Goal: Communication & Community: Share content

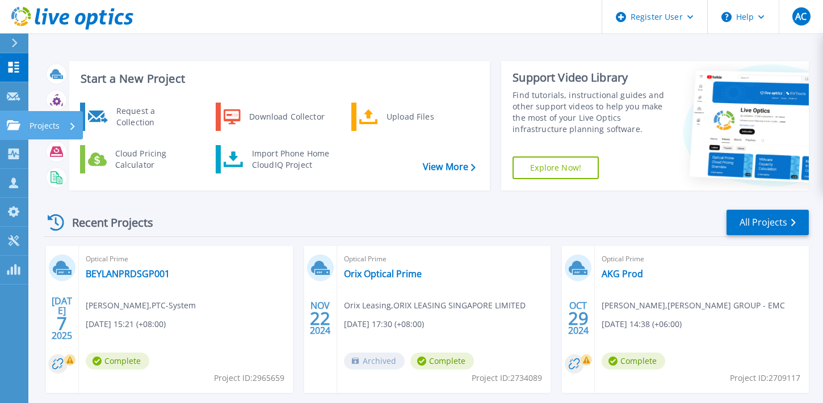
click at [18, 129] on icon at bounding box center [14, 125] width 14 height 10
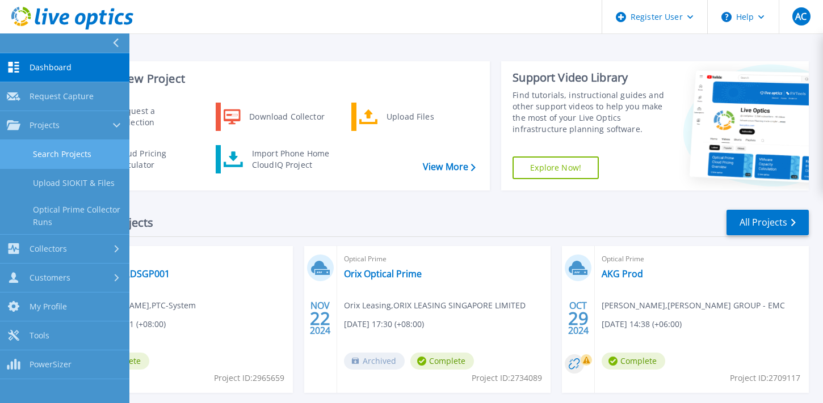
click at [62, 161] on link "Search Projects" at bounding box center [64, 154] width 129 height 29
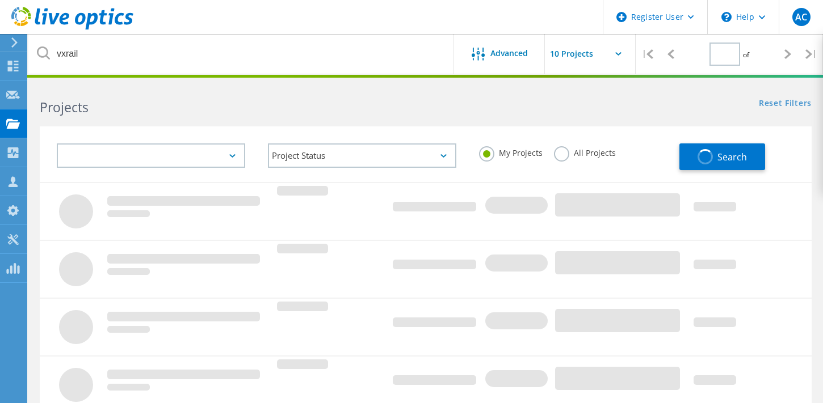
type input "1"
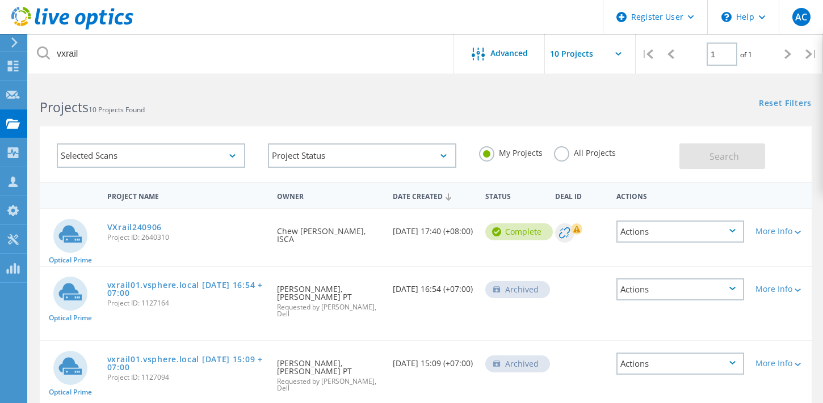
click at [566, 150] on label "All Projects" at bounding box center [585, 151] width 62 height 11
click at [0, 0] on input "All Projects" at bounding box center [0, 0] width 0 height 0
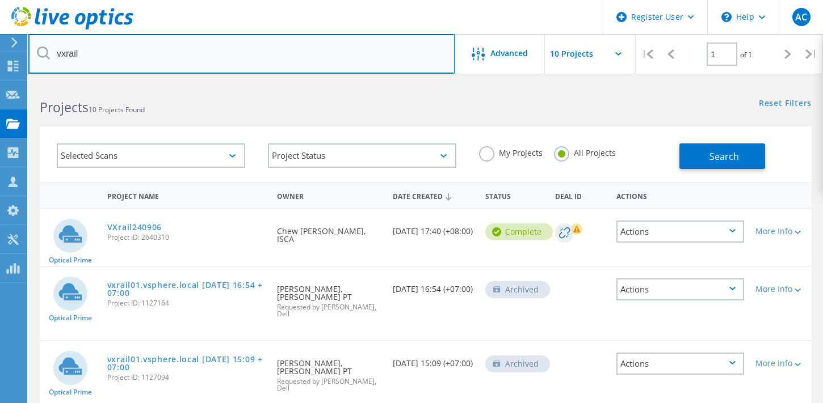
click at [245, 54] on input "vxrail" at bounding box center [241, 54] width 426 height 40
type input "v"
type input "canon"
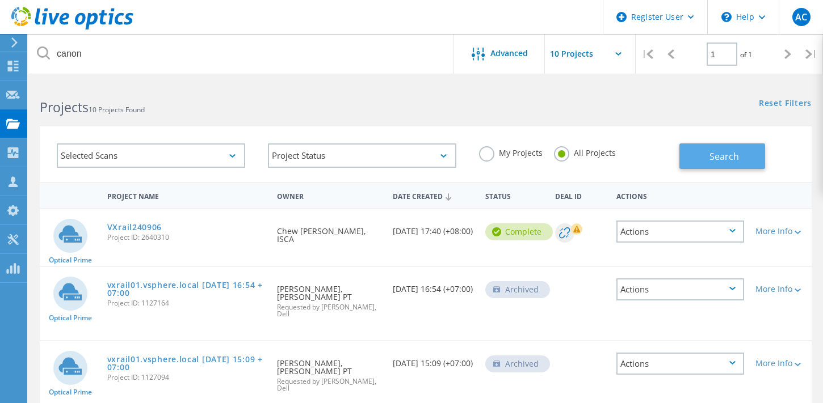
click at [701, 146] on button "Search" at bounding box center [722, 157] width 86 height 26
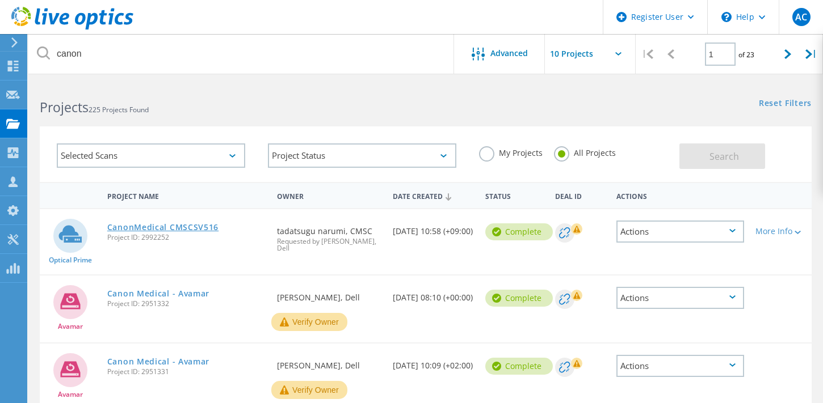
click at [193, 228] on link "CanonMedical CMSCSV516" at bounding box center [162, 228] width 111 height 8
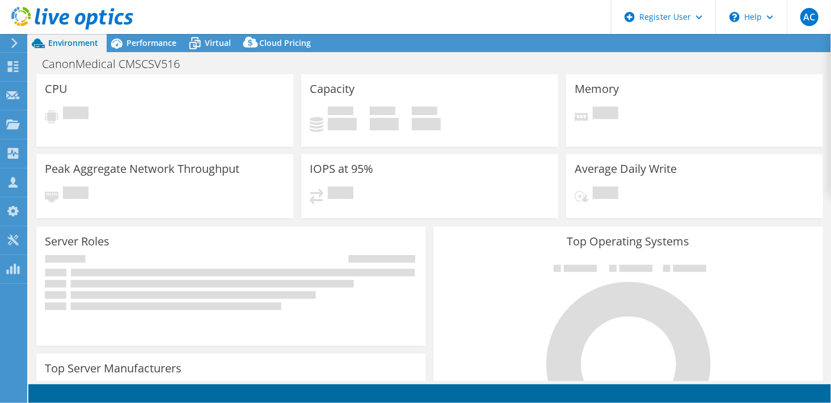
select select "USD"
select select "[GEOGRAPHIC_DATA]"
select select "JPY"
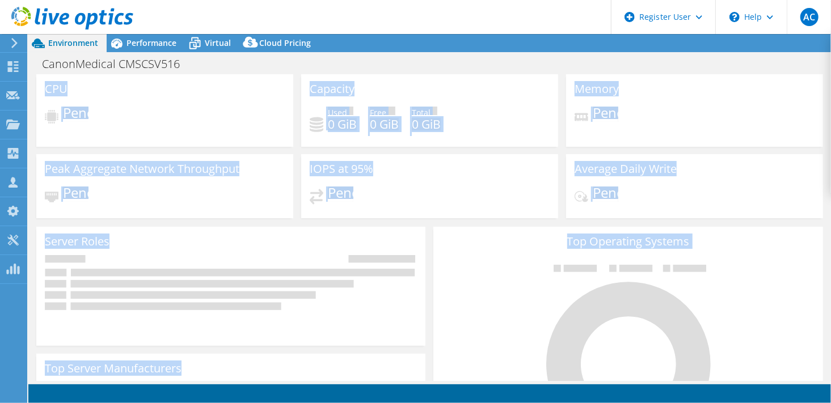
click at [423, 213] on section "CPU Pending Capacity Used 0 GiB Free 0 GiB Total 0 GiB Memory Pending" at bounding box center [429, 406] width 803 height 664
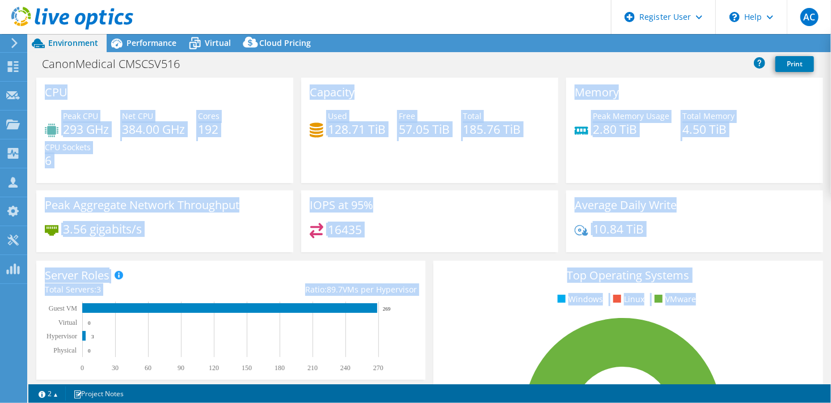
scroll to position [1, 0]
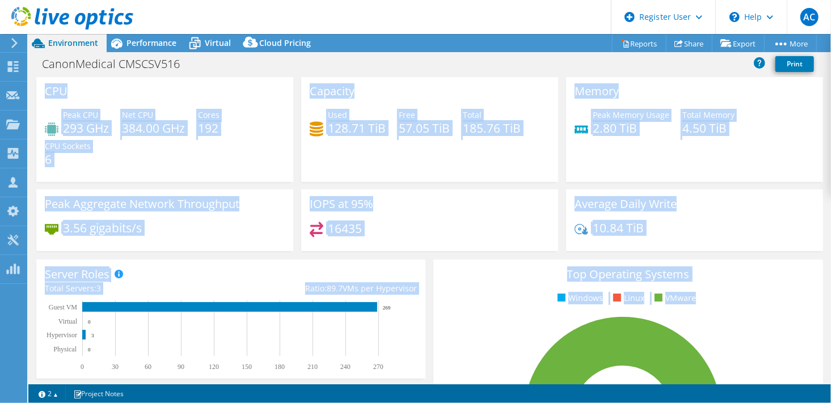
click at [423, 213] on div "IOPS at 95% 16435" at bounding box center [429, 221] width 257 height 62
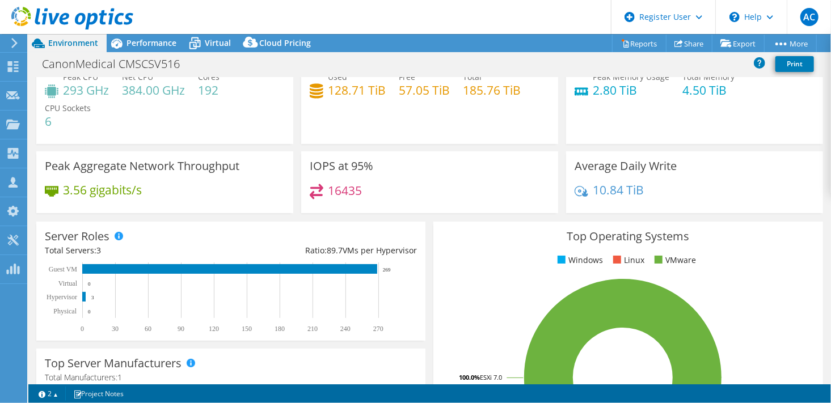
scroll to position [0, 0]
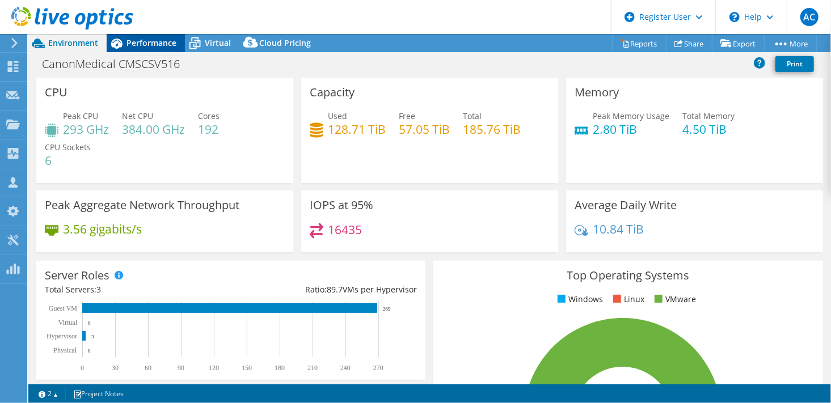
click at [151, 48] on div "Performance" at bounding box center [146, 43] width 78 height 18
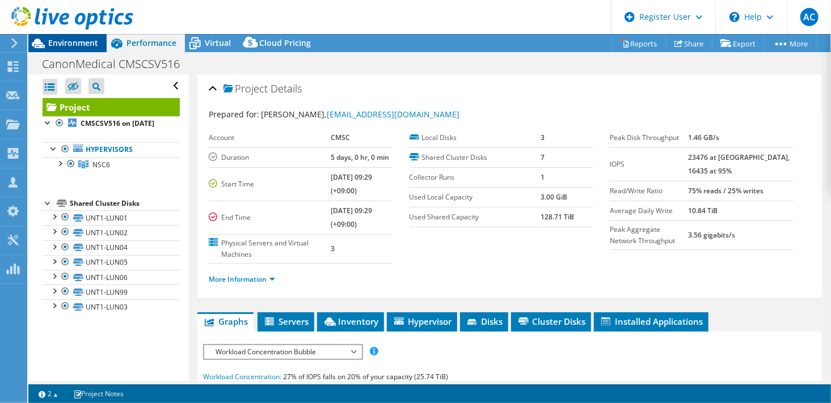
click at [69, 43] on span "Environment" at bounding box center [73, 42] width 50 height 11
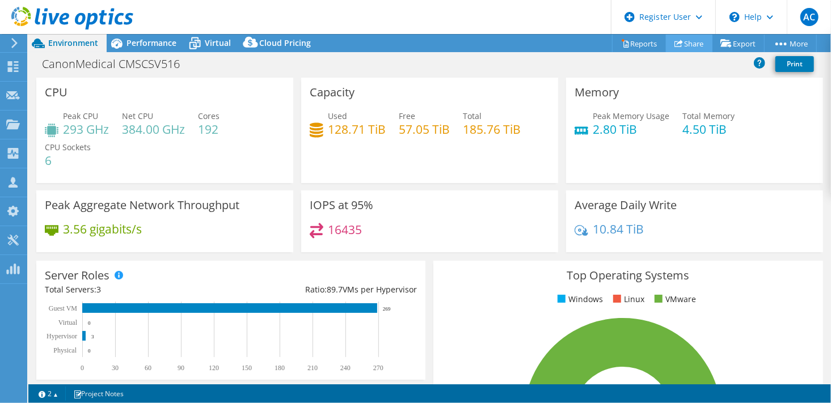
click at [688, 44] on link "Share" at bounding box center [689, 44] width 47 height 18
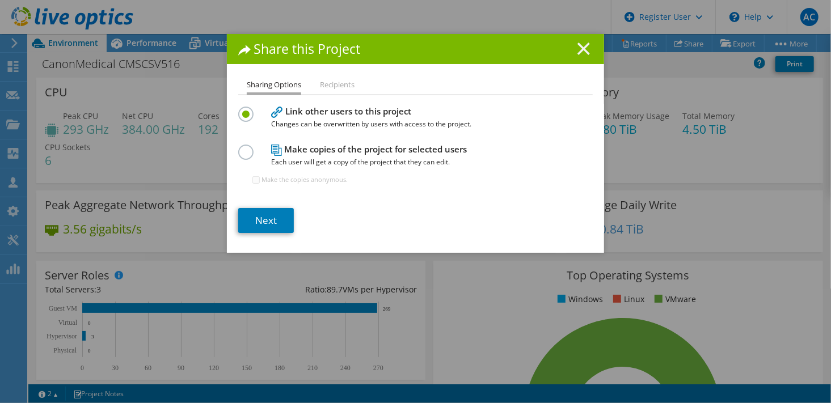
click at [578, 48] on icon at bounding box center [584, 49] width 12 height 12
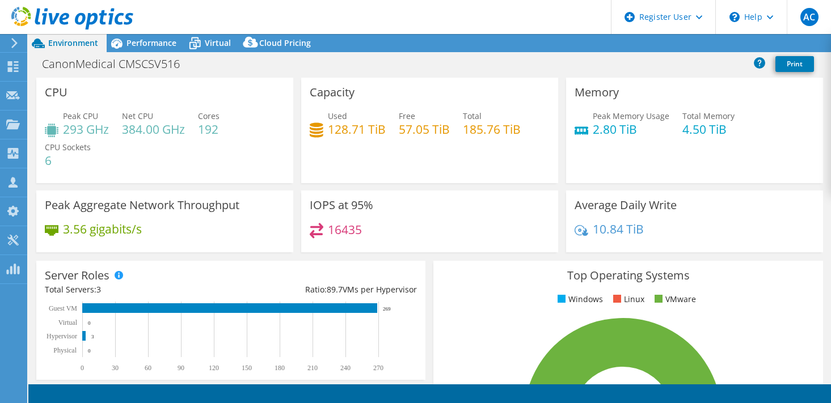
select select "[GEOGRAPHIC_DATA]"
select select "JPY"
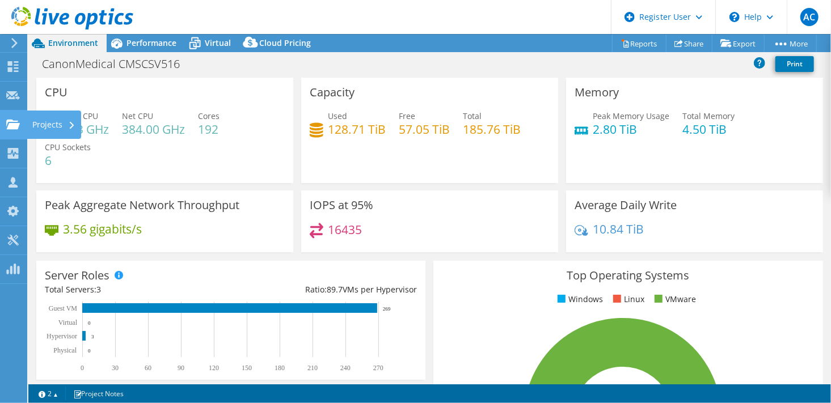
click at [16, 128] on use at bounding box center [13, 124] width 14 height 10
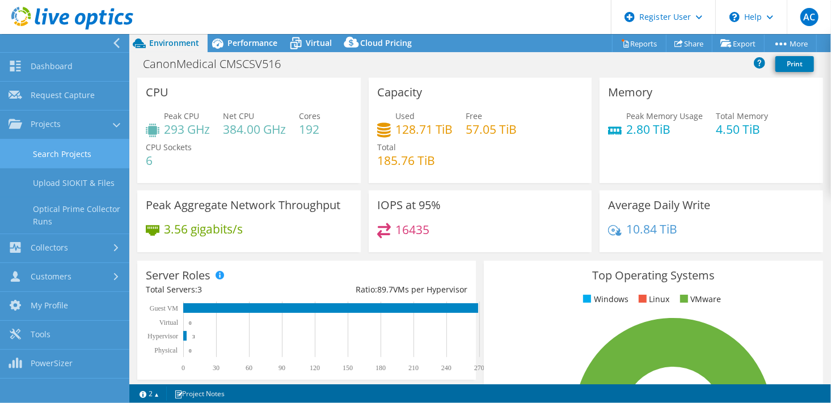
click at [71, 155] on link "Search Projects" at bounding box center [64, 154] width 129 height 29
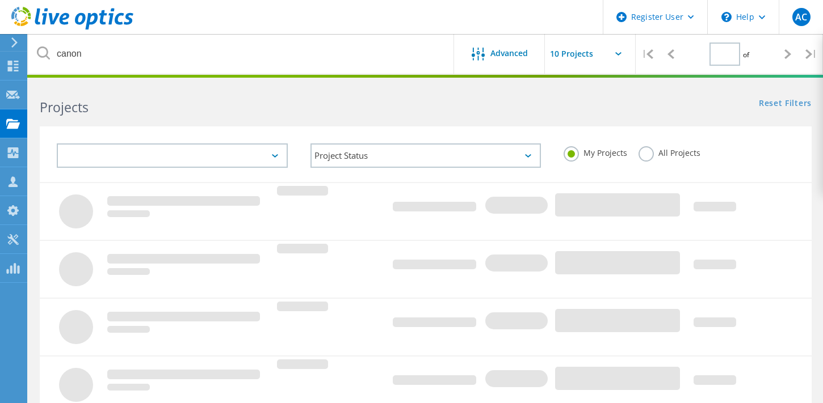
type input "1"
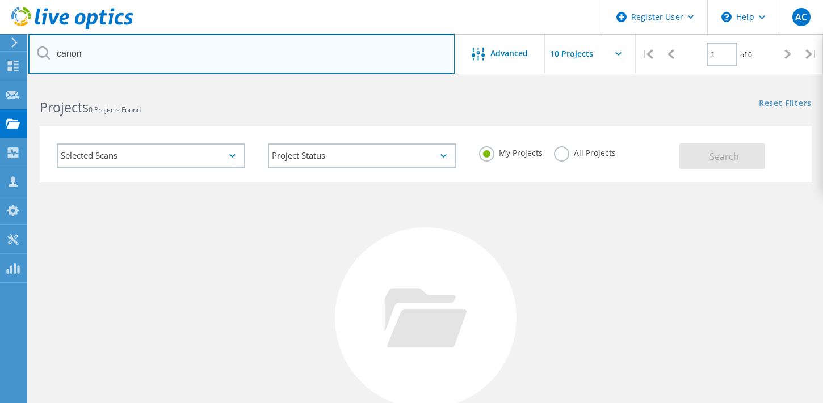
click at [169, 47] on input "canon" at bounding box center [241, 54] width 426 height 40
type input "c"
type input "dyson"
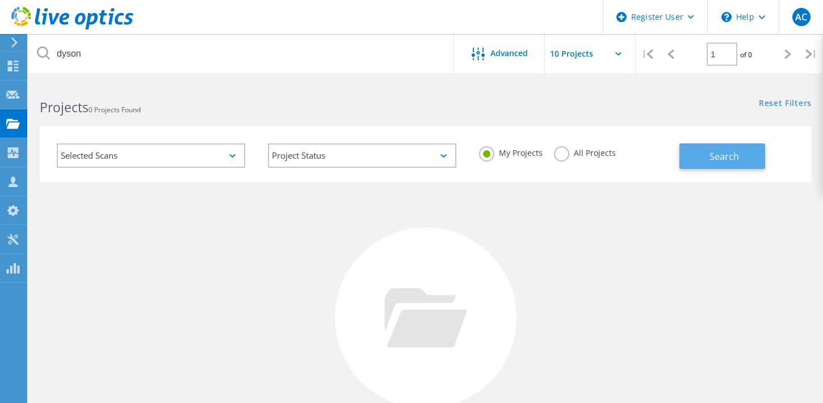
click at [702, 158] on button "Search" at bounding box center [722, 157] width 86 height 26
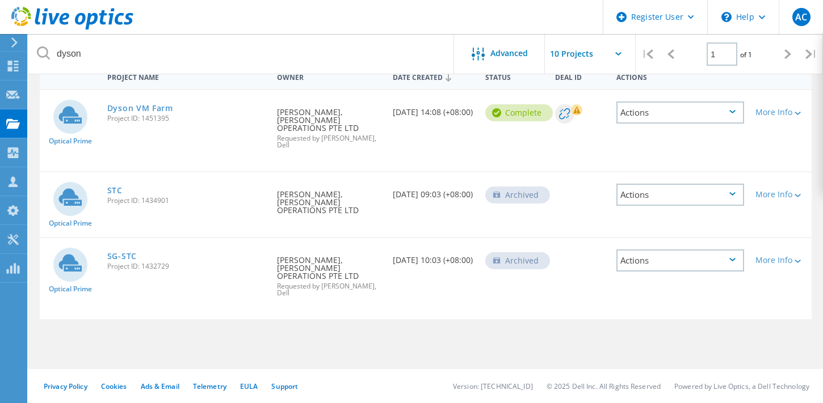
scroll to position [119, 0]
click at [146, 111] on link "Dyson VM Farm" at bounding box center [140, 109] width 66 height 8
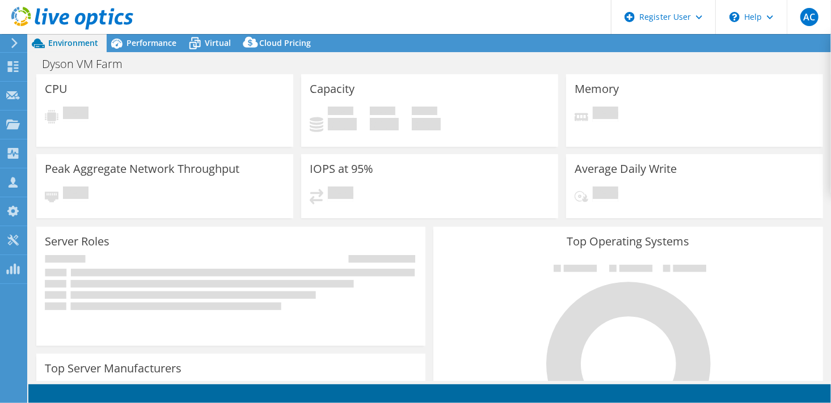
select select "[GEOGRAPHIC_DATA]"
select select "USD"
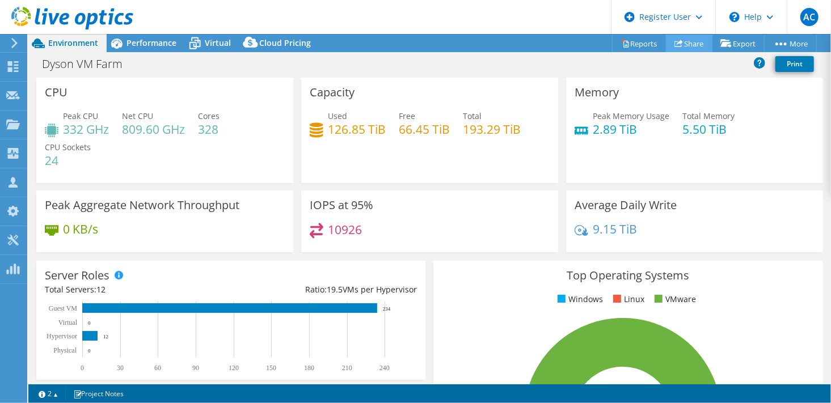
click at [681, 43] on link "Share" at bounding box center [689, 44] width 47 height 18
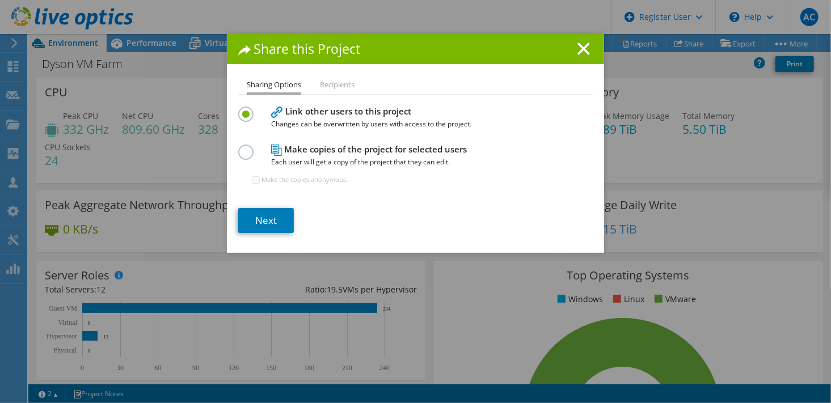
click at [240, 148] on label at bounding box center [248, 146] width 20 height 3
click at [0, 0] on input "radio" at bounding box center [0, 0] width 0 height 0
click at [248, 217] on link "Next" at bounding box center [266, 220] width 56 height 25
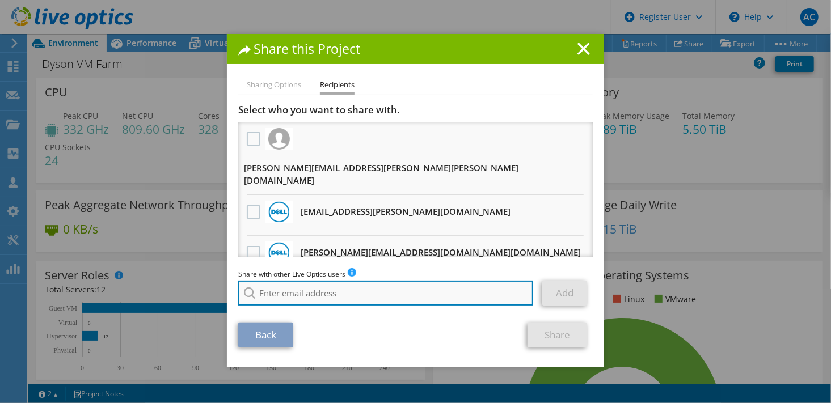
click at [311, 294] on input "search" at bounding box center [385, 293] width 295 height 25
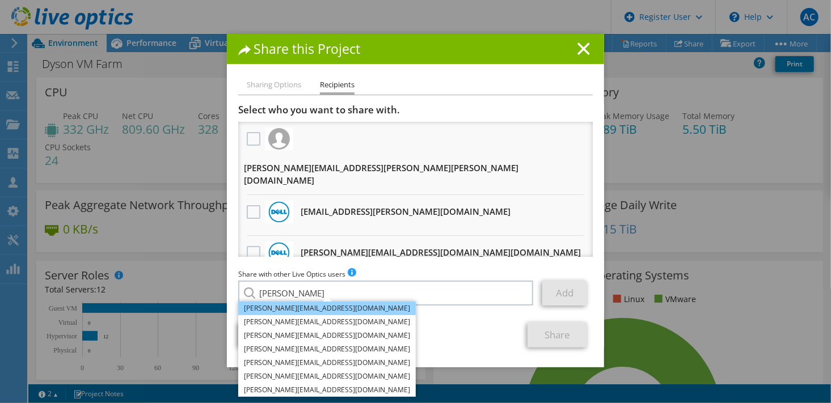
click at [296, 310] on li "Yannis.Cheang@dell.com" at bounding box center [327, 309] width 178 height 14
type input "Yannis.Cheang@dell.com"
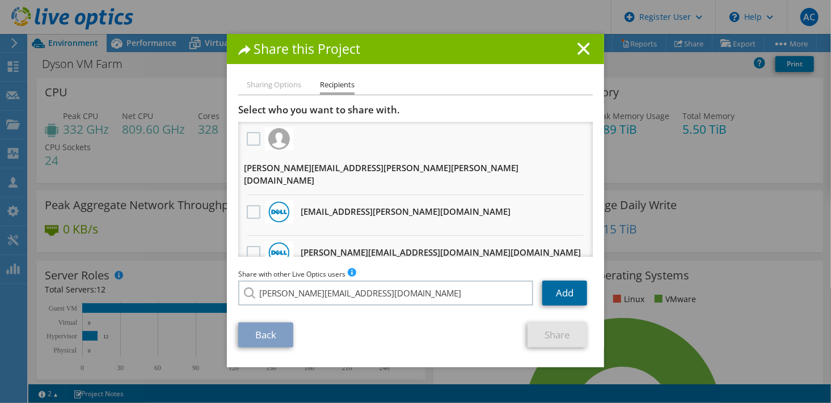
click at [556, 300] on link "Add" at bounding box center [564, 293] width 45 height 25
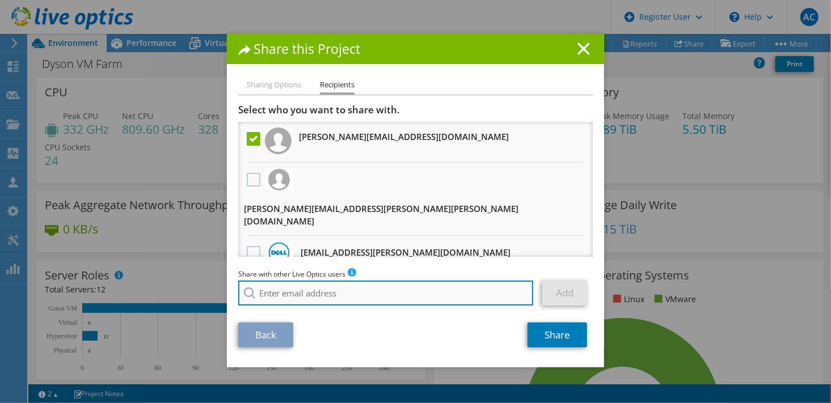
click at [319, 294] on input "search" at bounding box center [385, 293] width 295 height 25
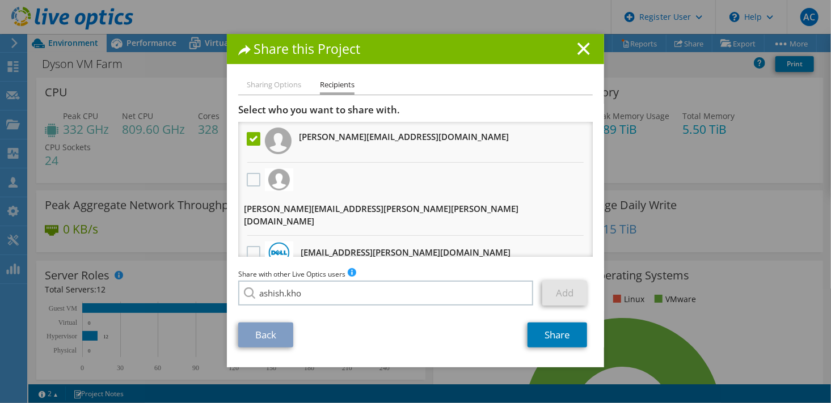
click at [305, 308] on li "Ashish.Khokhar@dell.com" at bounding box center [327, 301] width 178 height 14
type input "Ashish.Khokhar@dell.com"
click at [552, 297] on link "Add" at bounding box center [564, 293] width 45 height 25
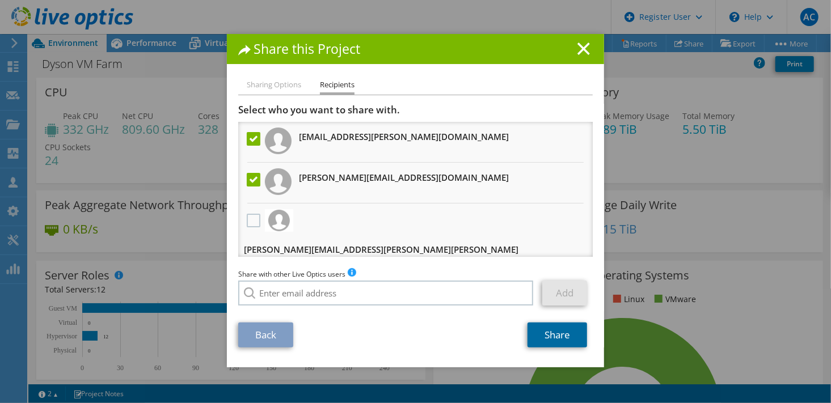
click at [562, 336] on link "Share" at bounding box center [558, 335] width 60 height 25
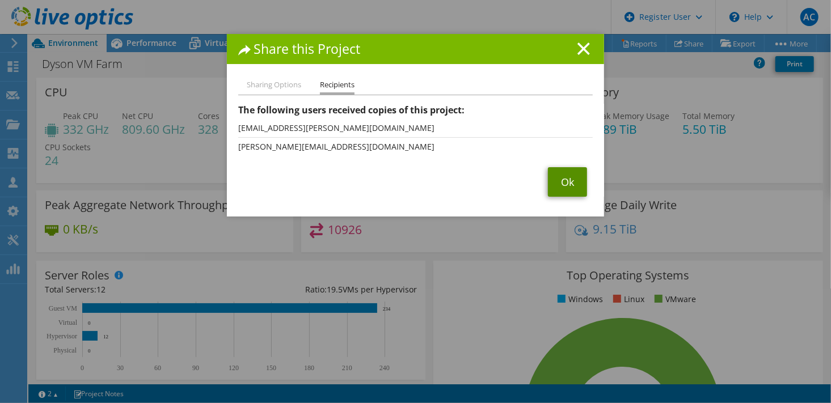
click at [558, 183] on link "Ok" at bounding box center [567, 182] width 39 height 30
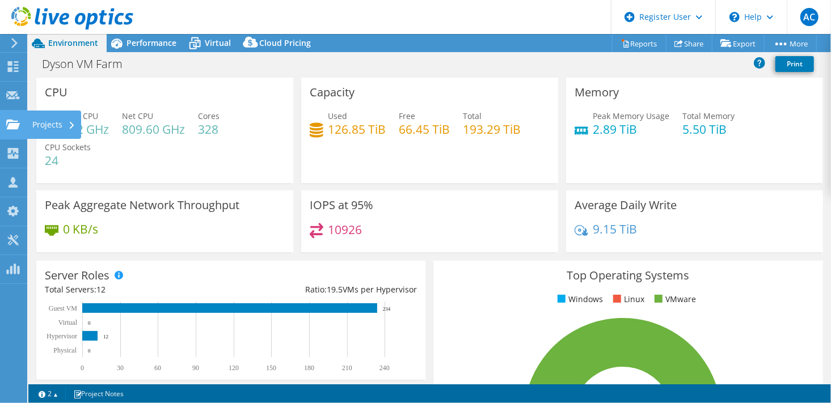
click at [49, 119] on div "Projects" at bounding box center [54, 125] width 54 height 28
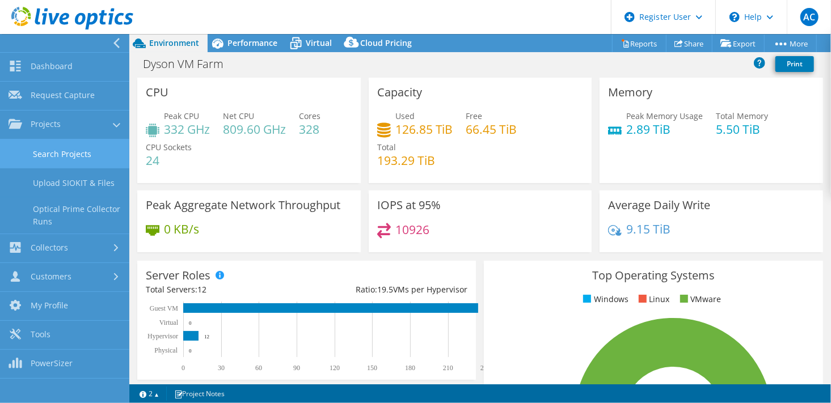
click at [55, 150] on link "Search Projects" at bounding box center [64, 154] width 129 height 29
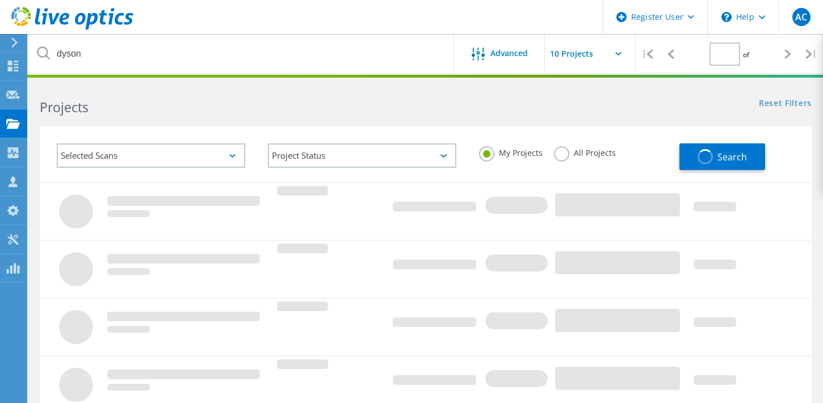
type input "1"
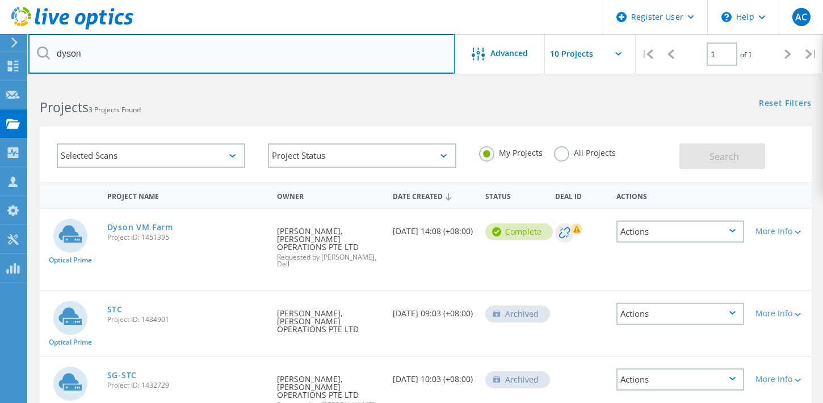
click at [227, 61] on input "dyson" at bounding box center [241, 54] width 426 height 40
type input "d"
type input "airtel"
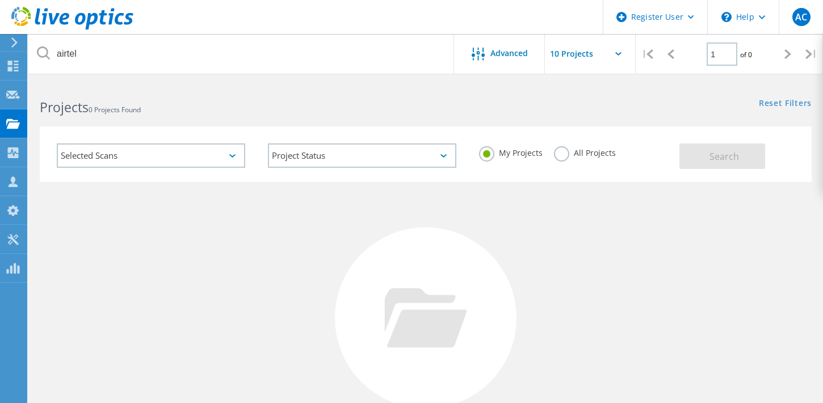
click at [563, 155] on label "All Projects" at bounding box center [585, 151] width 62 height 11
click at [0, 0] on input "All Projects" at bounding box center [0, 0] width 0 height 0
click at [725, 147] on button "Search" at bounding box center [722, 157] width 86 height 26
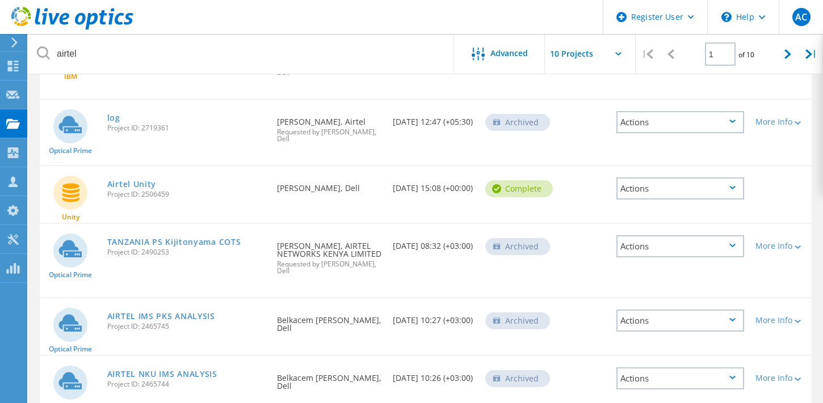
scroll to position [385, 0]
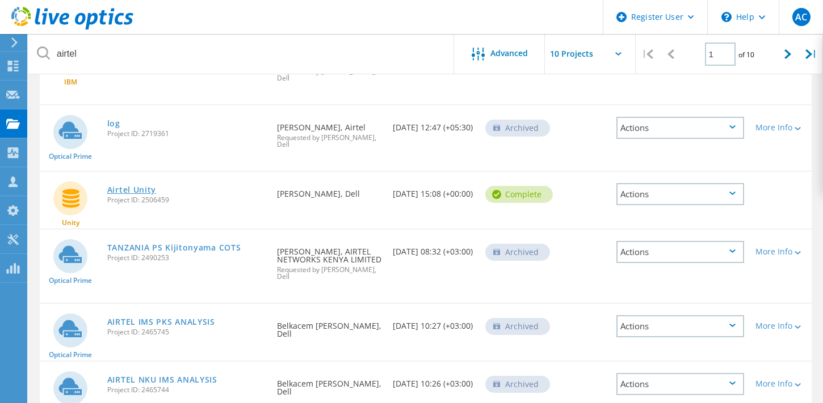
click at [132, 186] on link "Airtel Unity" at bounding box center [131, 190] width 49 height 8
